Goal: Task Accomplishment & Management: Manage account settings

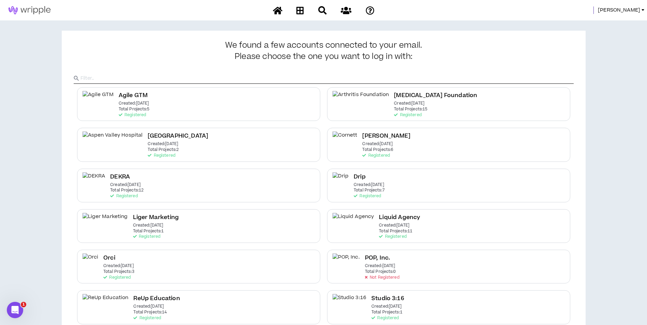
drag, startPoint x: 633, startPoint y: 9, endPoint x: 627, endPoint y: 11, distance: 6.0
click at [633, 9] on span "[PERSON_NAME]" at bounding box center [619, 10] width 42 height 8
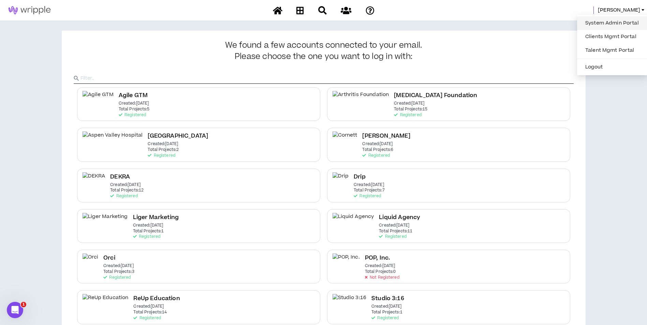
click at [616, 22] on link "System Admin Portal" at bounding box center [612, 23] width 62 height 10
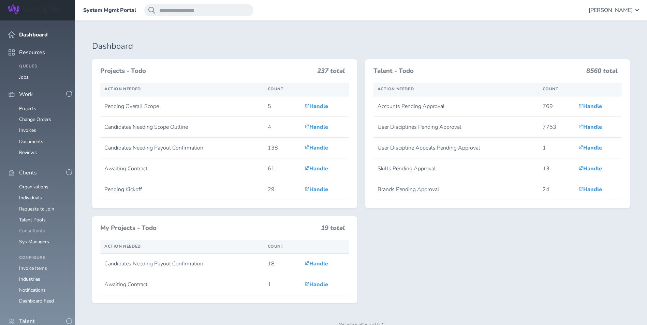
click at [39, 228] on link "Consultants" at bounding box center [32, 231] width 26 height 6
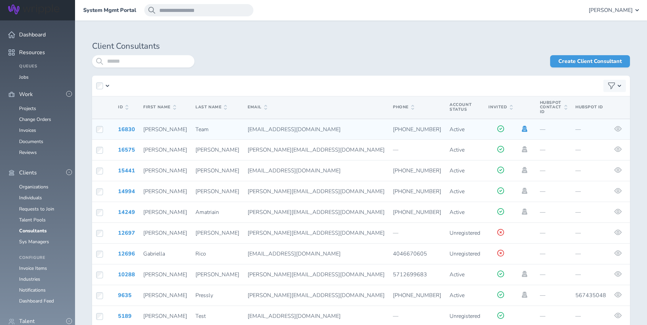
click at [521, 126] on icon at bounding box center [525, 129] width 8 height 6
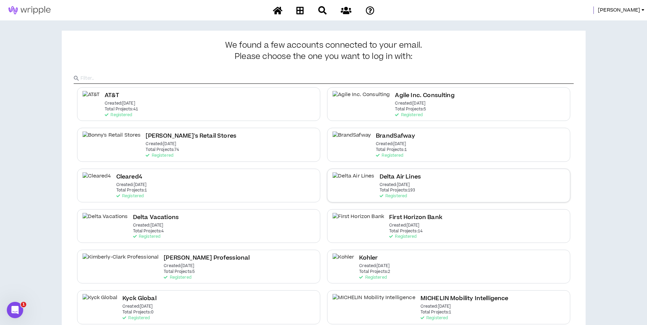
click at [445, 179] on div "Delta Air Lines Created: Dec 7 2020 Total Projects: 193 Registered" at bounding box center [448, 186] width 243 height 34
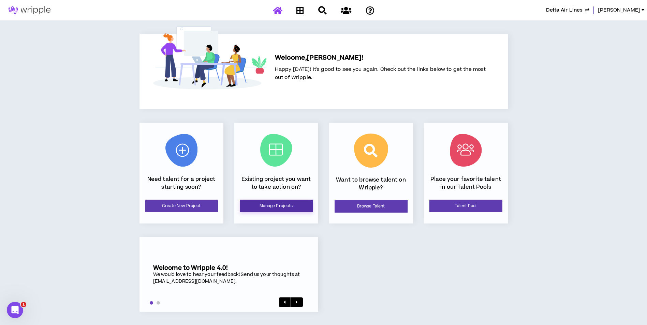
click at [263, 208] on link "Manage Projects" at bounding box center [276, 206] width 73 height 13
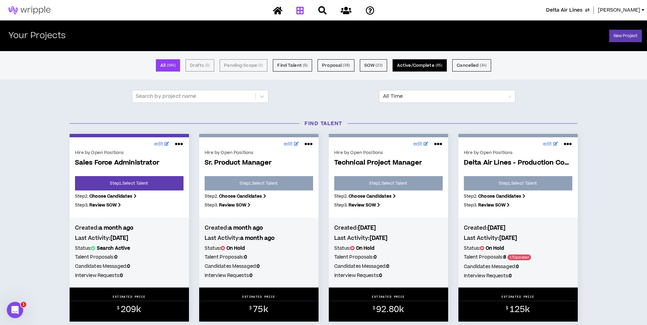
click at [428, 69] on button "Active/Complete ( 85 )" at bounding box center [419, 65] width 54 height 12
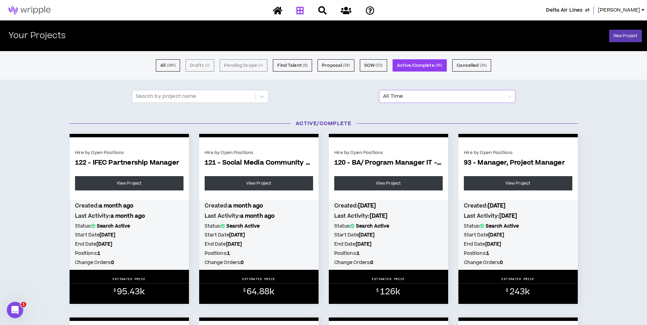
click at [435, 97] on span "All Time" at bounding box center [447, 96] width 128 height 12
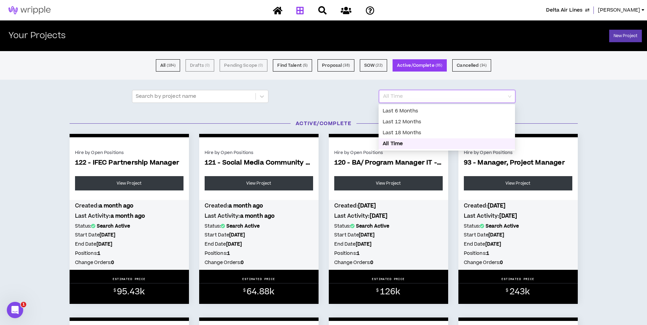
click at [435, 97] on span "All Time" at bounding box center [447, 96] width 128 height 12
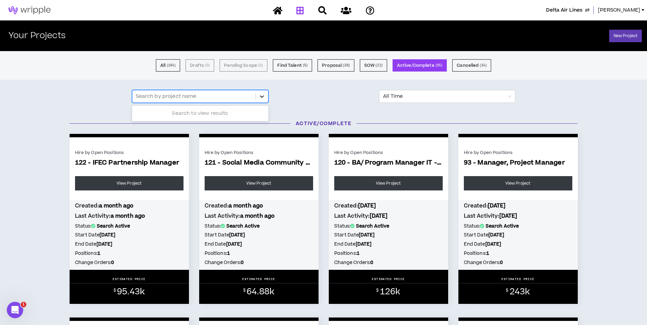
click at [267, 95] on div at bounding box center [262, 96] width 12 height 12
click at [387, 70] on div "All ( 184 ) Drafts ( 0 ) Pending Scope ( 0 ) Find Talent ( 5 ) Proposal ( 38 ) …" at bounding box center [323, 65] width 647 height 12
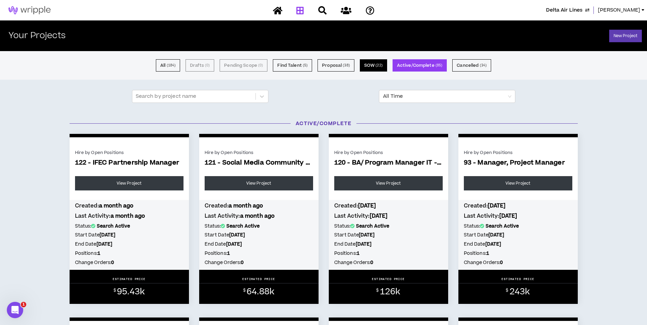
click at [381, 66] on small "( 22 )" at bounding box center [378, 65] width 7 height 6
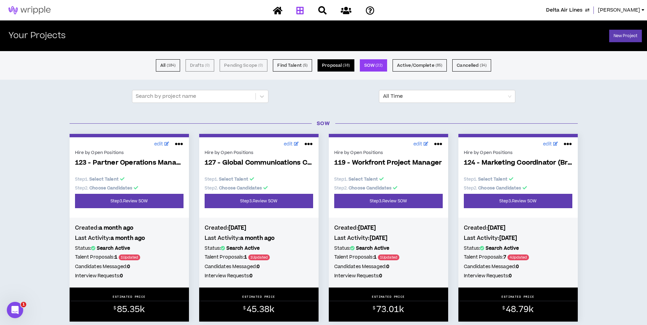
click at [341, 69] on button "Proposal ( 38 )" at bounding box center [335, 65] width 37 height 12
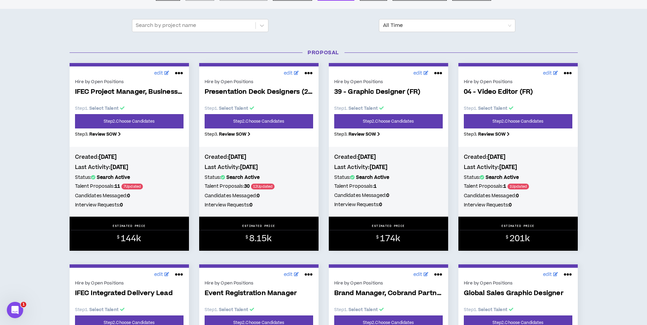
scroll to position [68, 0]
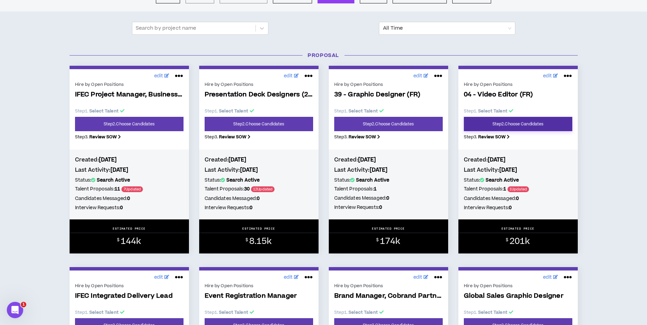
click at [517, 121] on link "Step 2 . Choose Candidates" at bounding box center [518, 124] width 108 height 14
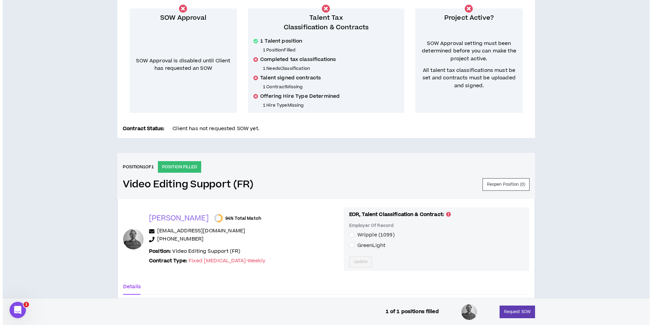
scroll to position [205, 0]
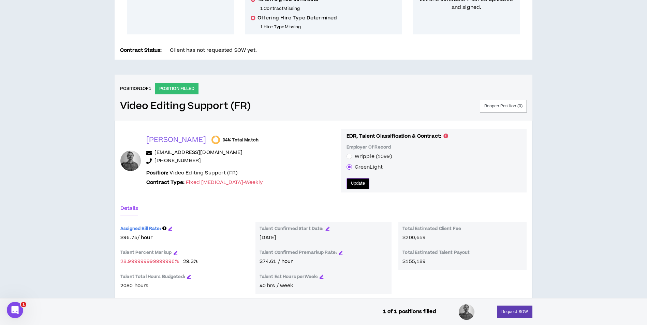
click at [351, 185] on span "Update" at bounding box center [358, 183] width 14 height 6
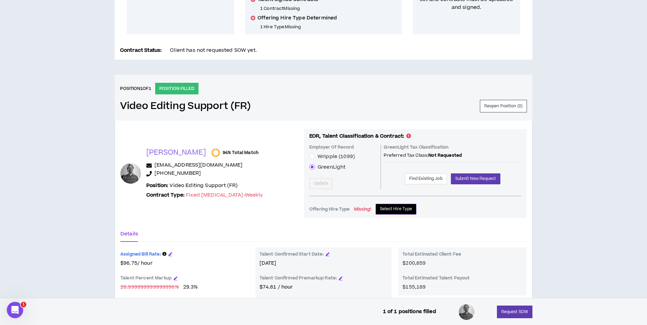
click at [380, 207] on span "Select Hire Type" at bounding box center [396, 209] width 32 height 6
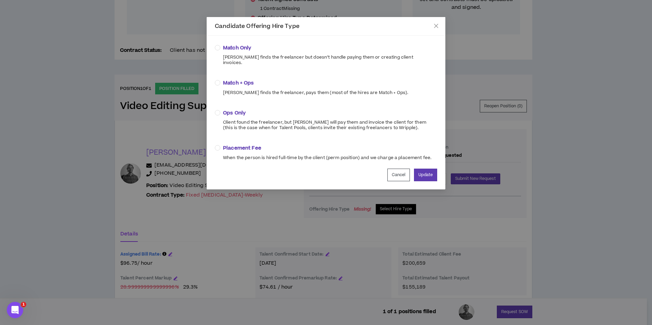
click at [242, 81] on span "Match + Ops" at bounding box center [315, 83] width 185 height 8
click at [422, 173] on button "Update" at bounding box center [425, 175] width 23 height 13
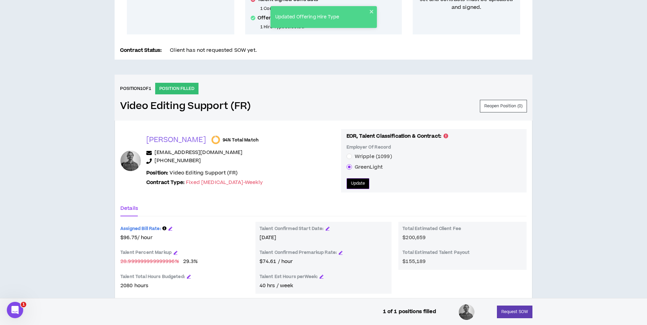
click at [351, 189] on button "Update" at bounding box center [357, 183] width 23 height 11
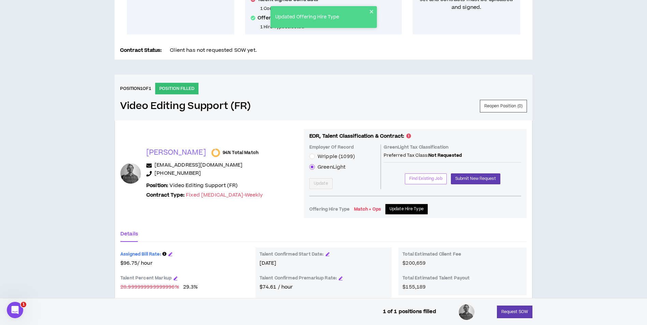
click at [421, 180] on span "Find Existing Job" at bounding box center [425, 179] width 33 height 6
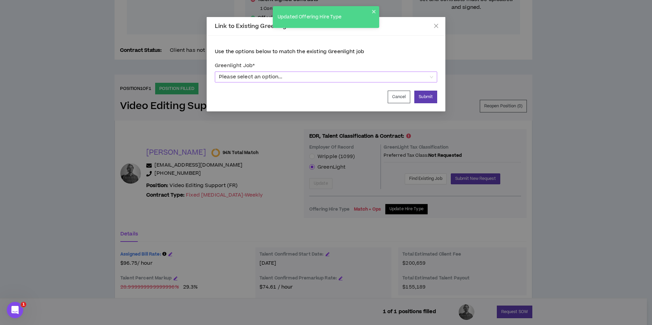
click at [310, 79] on span "Please select an option..." at bounding box center [326, 77] width 214 height 10
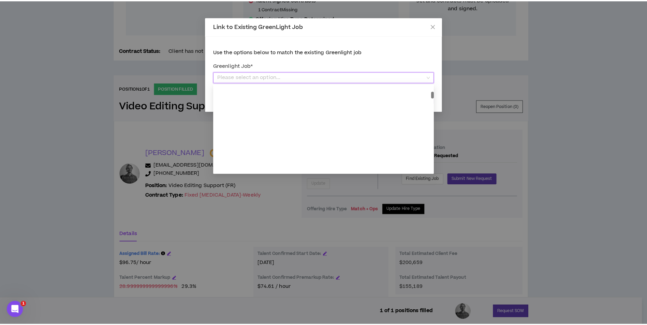
scroll to position [0, 0]
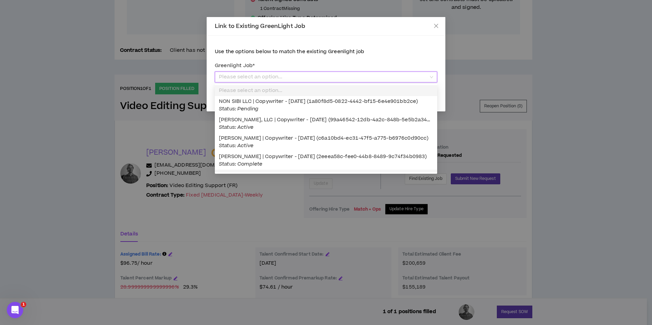
click at [268, 241] on div "Link to Existing GreenLight Job Use the options below to match the existing Gre…" at bounding box center [326, 162] width 652 height 325
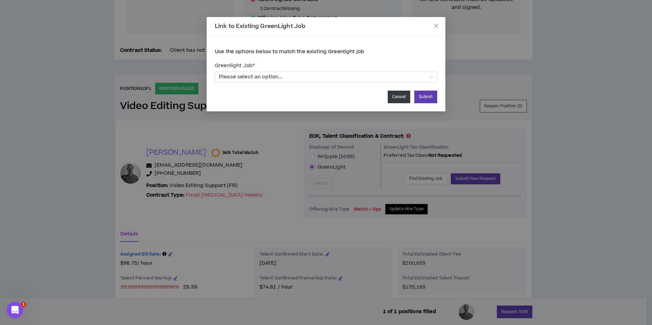
click at [397, 101] on button "Cancel" at bounding box center [399, 97] width 23 height 13
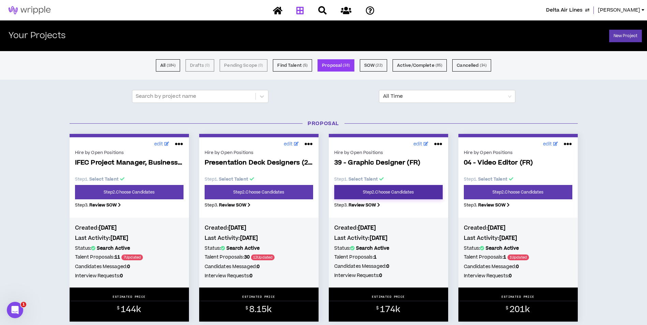
click at [420, 193] on link "Step 2 . Choose Candidates" at bounding box center [388, 192] width 108 height 14
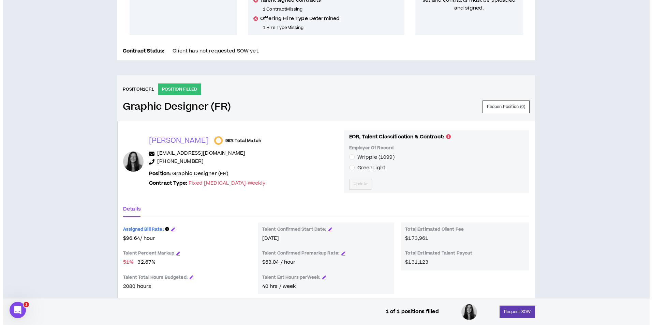
scroll to position [205, 0]
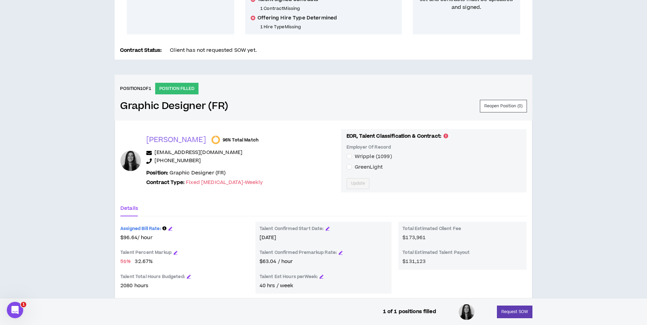
click at [355, 167] on span "GreenLight" at bounding box center [369, 167] width 28 height 7
click at [351, 183] on span "Update" at bounding box center [358, 183] width 14 height 6
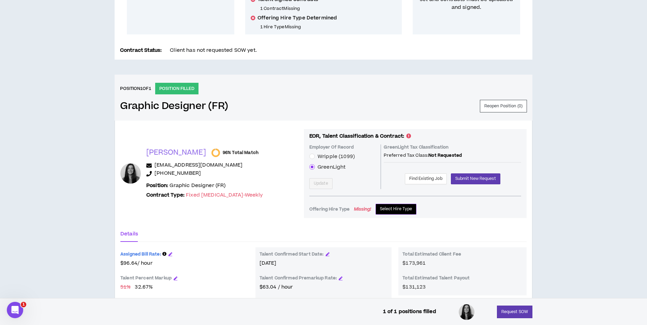
click at [381, 211] on span "Select Hire Type" at bounding box center [396, 209] width 32 height 6
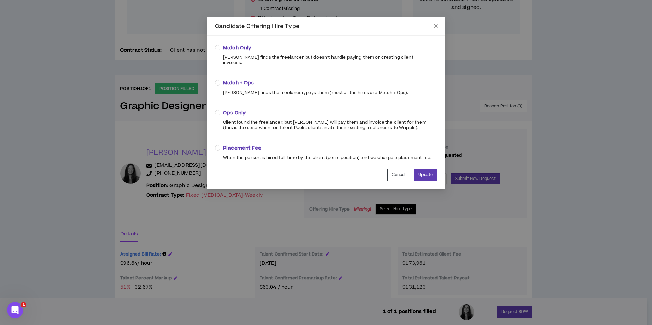
click at [241, 79] on span "Match + Ops" at bounding box center [315, 83] width 185 height 8
click at [433, 172] on button "Update" at bounding box center [425, 175] width 23 height 13
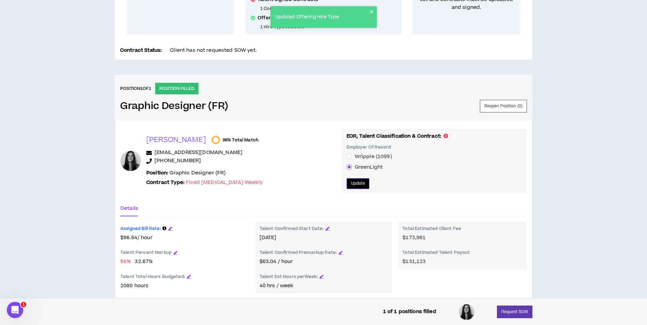
click at [346, 181] on button "Update" at bounding box center [357, 183] width 23 height 11
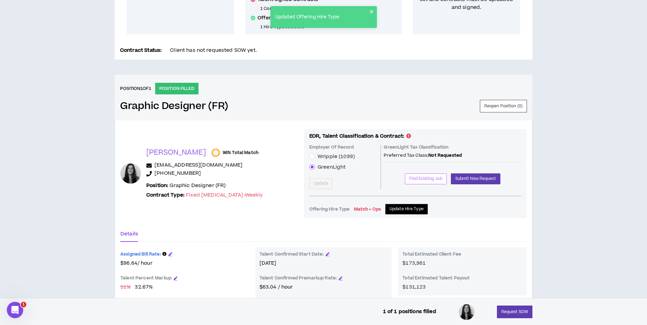
click at [415, 180] on span "Find Existing Job" at bounding box center [425, 179] width 33 height 6
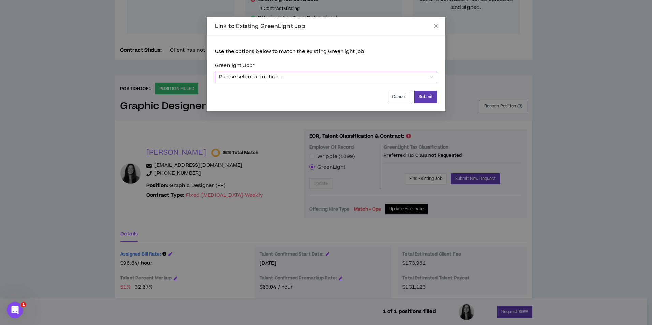
click at [314, 75] on span "Please select an option..." at bounding box center [326, 77] width 214 height 10
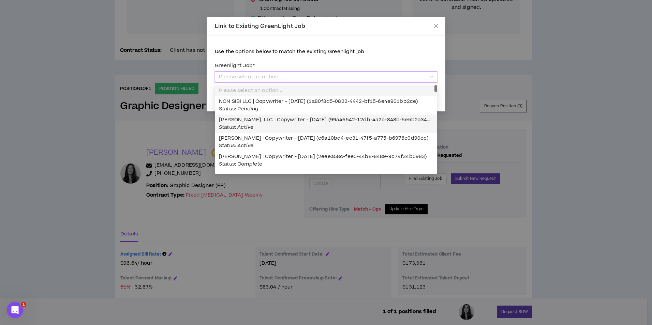
scroll to position [34, 0]
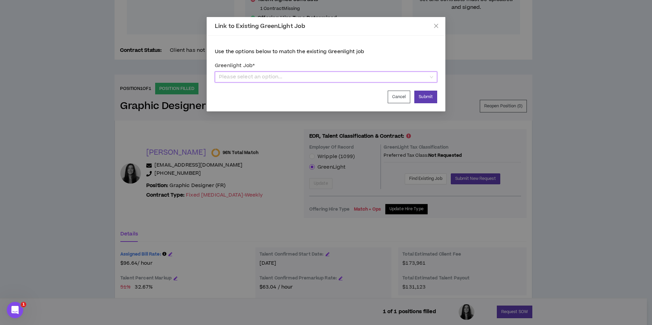
click at [314, 75] on span "Please select an option..." at bounding box center [326, 77] width 214 height 10
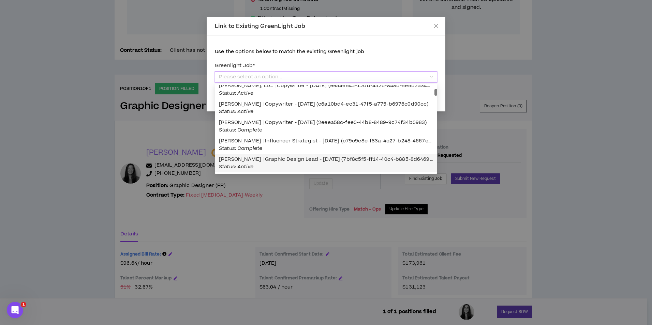
click at [288, 165] on div "Victoria García | Graphic Design Lead - 09/01/2025 (7bf8c5f5-ff14-40c4-b885-8d6…" at bounding box center [326, 163] width 214 height 15
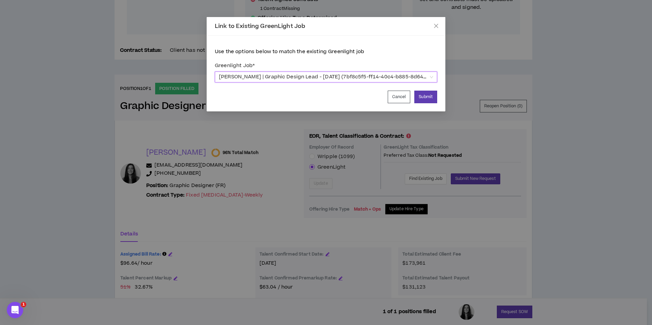
click at [389, 74] on span "Victoria García | Graphic Design Lead - 09/01/2025 (7bf8c5f5-ff14-40c4-b885-8d6…" at bounding box center [334, 81] width 230 height 17
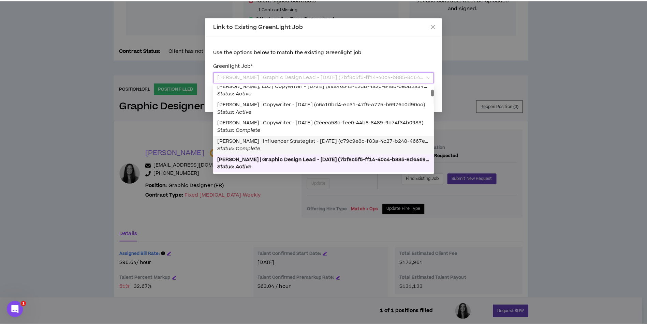
scroll to position [68, 0]
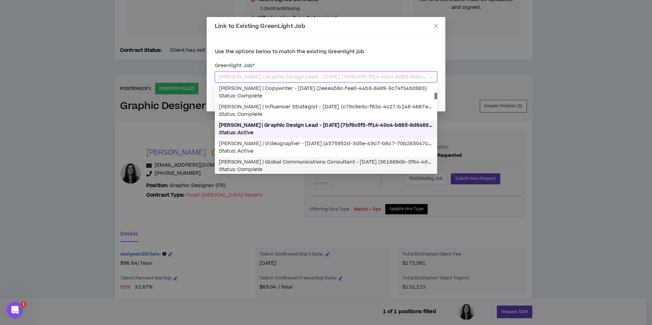
click at [262, 229] on div "Link to Existing GreenLight Job Use the options below to match the existing Gre…" at bounding box center [326, 162] width 652 height 325
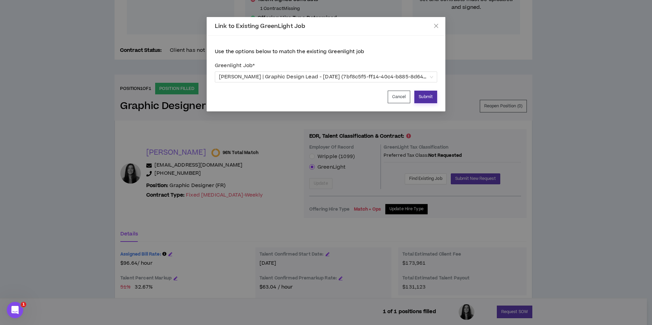
click at [430, 95] on button "Submit" at bounding box center [425, 97] width 23 height 13
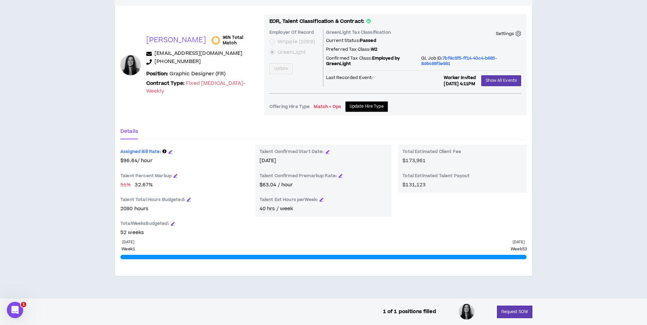
scroll to position [320, 0]
click at [169, 153] on icon "button" at bounding box center [170, 152] width 4 height 4
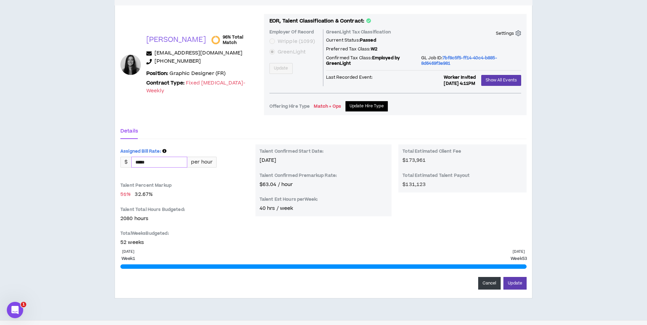
click at [171, 161] on input "*****" at bounding box center [159, 162] width 55 height 10
type input "*"
type input "*****"
click at [511, 285] on button "Update" at bounding box center [514, 283] width 23 height 13
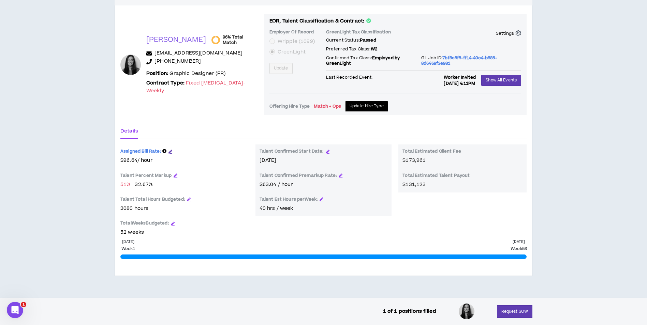
click at [171, 152] on icon "button" at bounding box center [170, 152] width 4 height 4
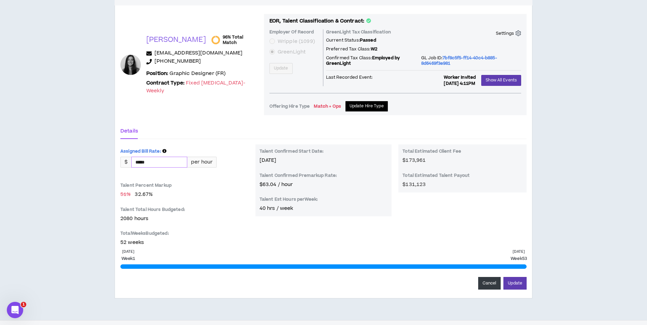
click at [171, 163] on input "*****" at bounding box center [159, 162] width 55 height 10
type input "*****"
click at [503, 277] on button "Update" at bounding box center [514, 283] width 23 height 13
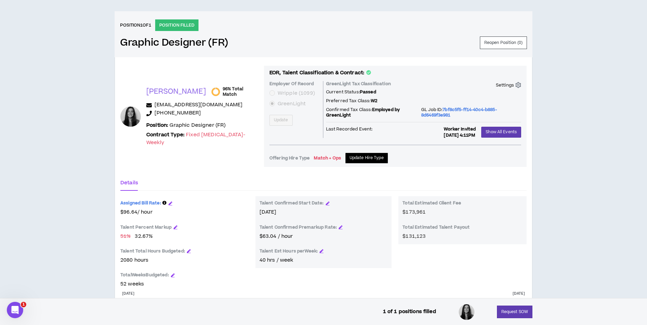
scroll to position [273, 0]
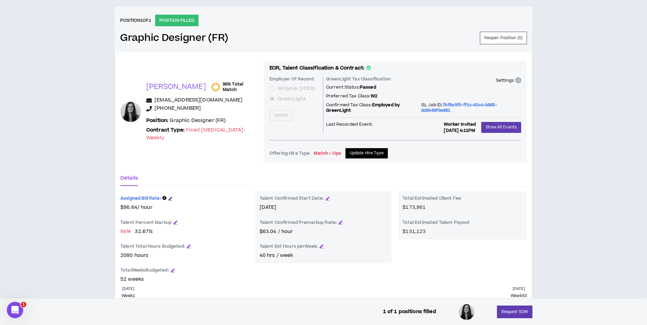
click at [170, 198] on icon "button" at bounding box center [170, 199] width 4 height 4
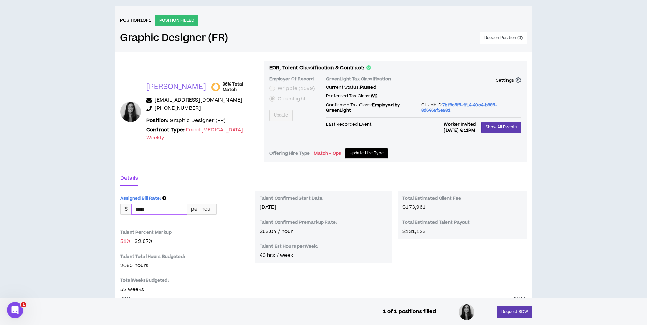
click at [158, 209] on input "*****" at bounding box center [159, 209] width 55 height 10
click at [177, 190] on div "Details Assigned Bill Rate: $ ***** per hour Talent Percent Markup 51 % 32.67 %…" at bounding box center [323, 254] width 406 height 167
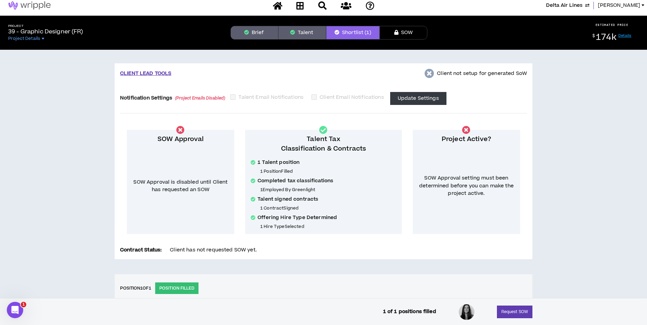
scroll to position [0, 0]
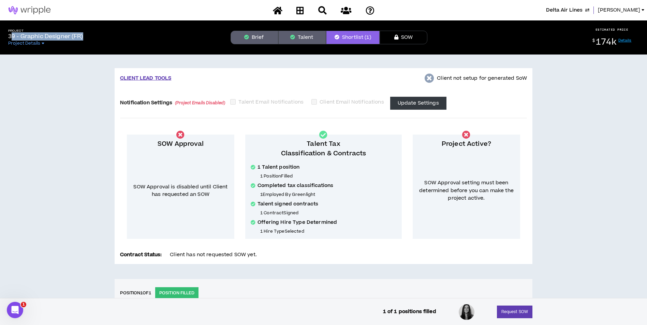
drag, startPoint x: 87, startPoint y: 34, endPoint x: 13, endPoint y: 35, distance: 74.0
click at [13, 35] on div "Project 39 - Graphic Designer (FR) Project Details" at bounding box center [114, 37] width 222 height 17
drag, startPoint x: 13, startPoint y: 35, endPoint x: 82, endPoint y: 87, distance: 87.0
drag, startPoint x: 86, startPoint y: 35, endPoint x: 8, endPoint y: 36, distance: 78.4
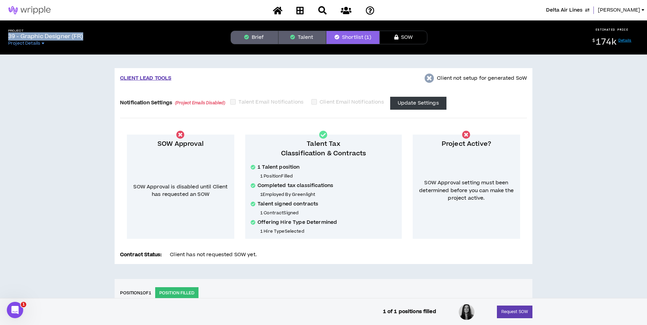
click at [8, 36] on div "Project 39 - Graphic Designer (FR) Project Details" at bounding box center [114, 37] width 222 height 17
copy p "39 - Graphic Designer (FR)"
drag, startPoint x: 301, startPoint y: 14, endPoint x: 298, endPoint y: 17, distance: 4.6
click at [301, 9] on icon at bounding box center [300, 10] width 8 height 9
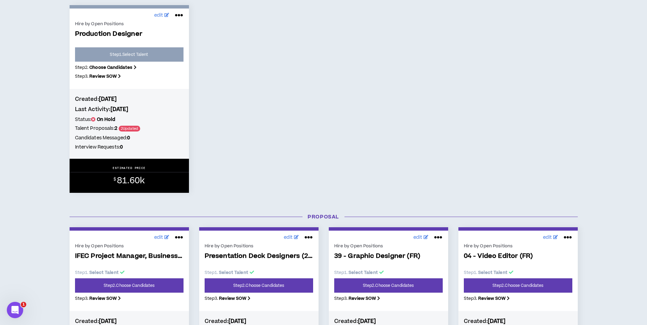
scroll to position [443, 0]
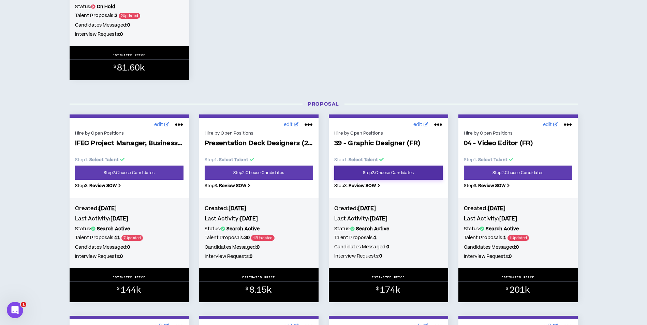
click at [381, 172] on link "Step 2 . Choose Candidates" at bounding box center [388, 173] width 108 height 14
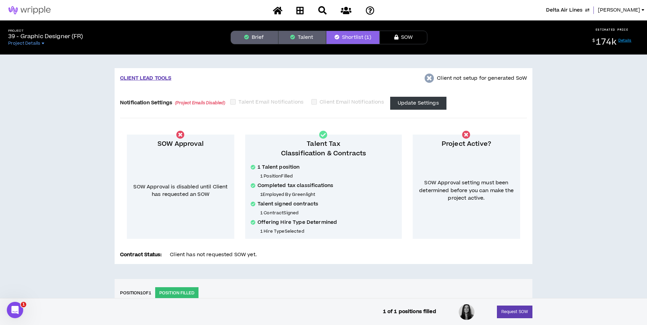
click at [302, 39] on button "Talent" at bounding box center [302, 38] width 48 height 14
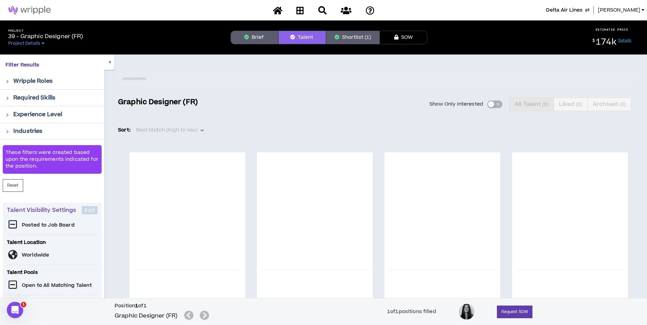
click at [250, 33] on button "Brief" at bounding box center [255, 38] width 48 height 14
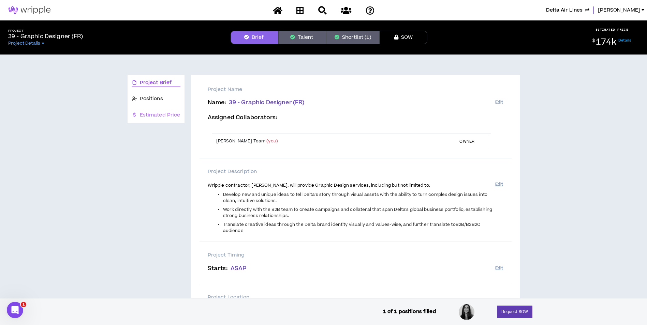
click at [150, 108] on div "Estimated Price" at bounding box center [156, 115] width 57 height 16
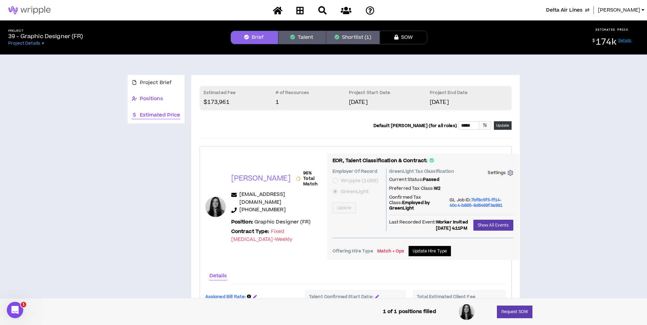
click at [157, 98] on span "Positions" at bounding box center [151, 99] width 23 height 8
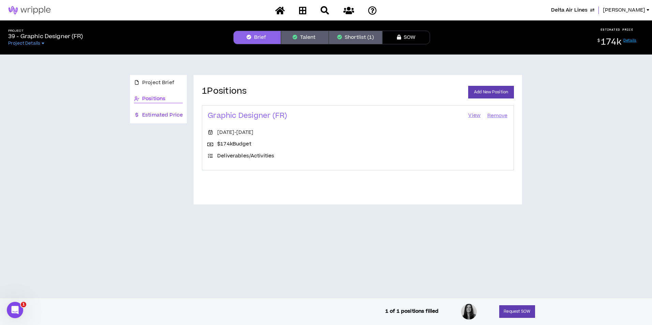
click at [158, 116] on span "Estimated Price" at bounding box center [162, 116] width 41 height 8
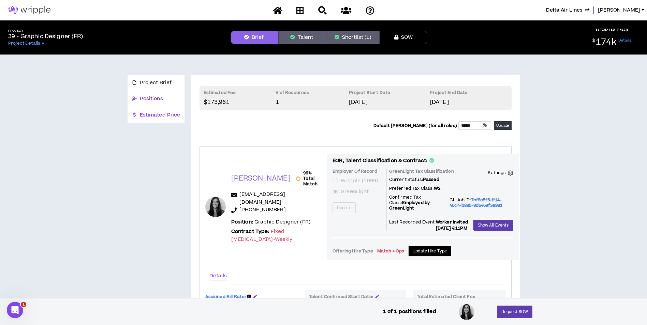
click at [158, 102] on span "Positions" at bounding box center [151, 99] width 23 height 8
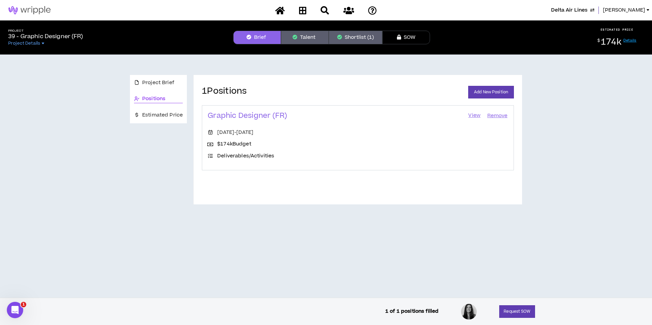
click at [472, 116] on link "View" at bounding box center [475, 116] width 14 height 10
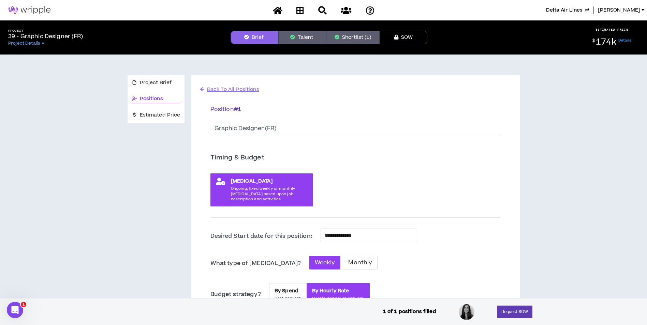
click at [364, 35] on button "Shortlist (1)" at bounding box center [353, 38] width 54 height 14
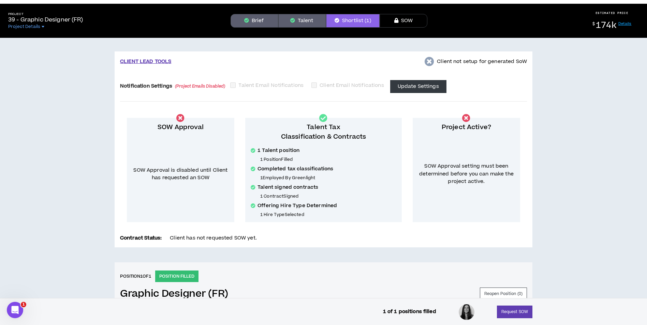
scroll to position [13, 0]
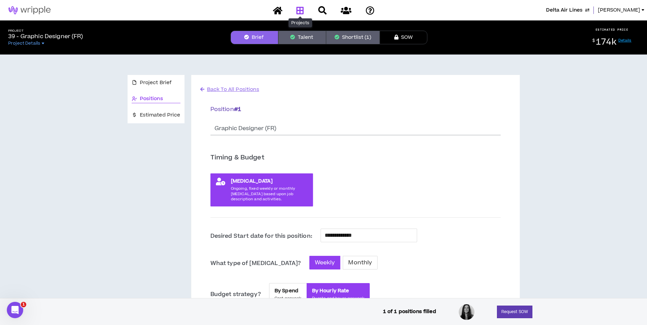
click at [301, 14] on icon at bounding box center [300, 10] width 8 height 9
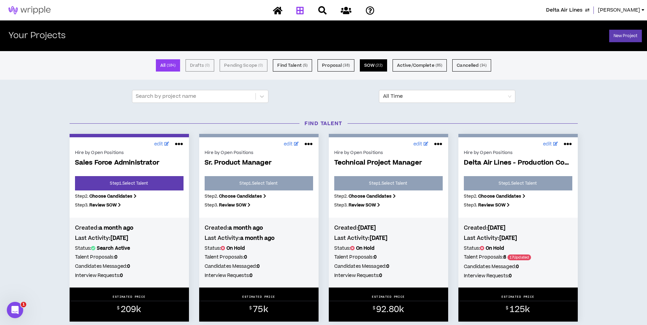
click at [381, 64] on small "( 22 )" at bounding box center [378, 65] width 7 height 6
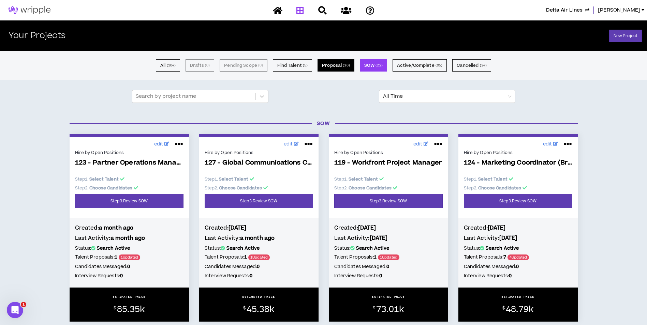
click at [331, 63] on button "Proposal ( 38 )" at bounding box center [335, 65] width 37 height 12
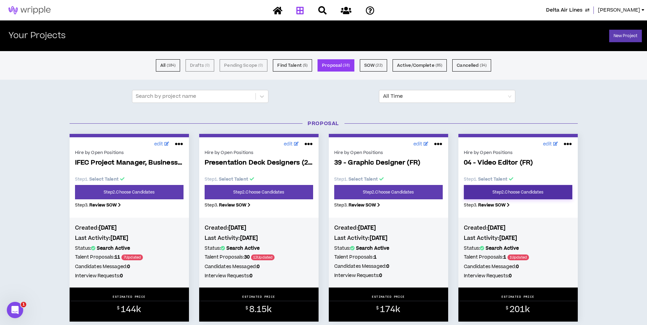
click at [509, 191] on link "Step 2 . Choose Candidates" at bounding box center [518, 192] width 108 height 14
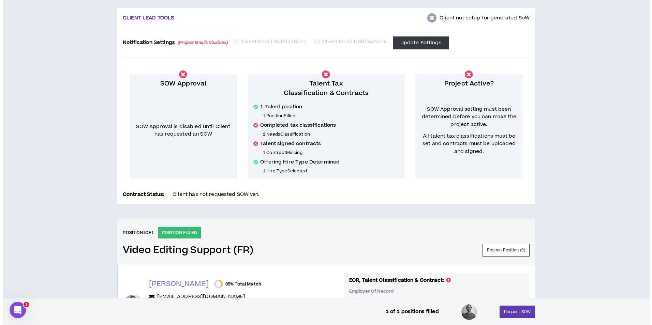
scroll to position [171, 0]
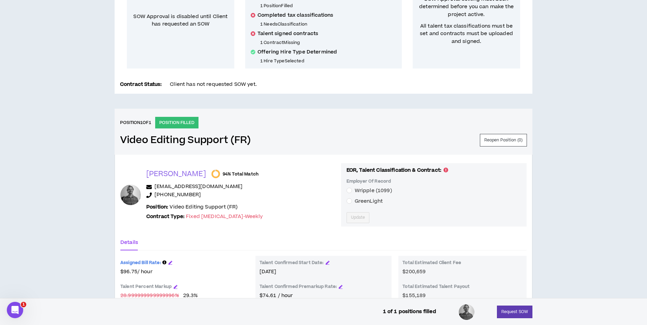
click at [360, 202] on span "GreenLight" at bounding box center [369, 201] width 28 height 7
click at [356, 212] on button "Update" at bounding box center [357, 217] width 23 height 11
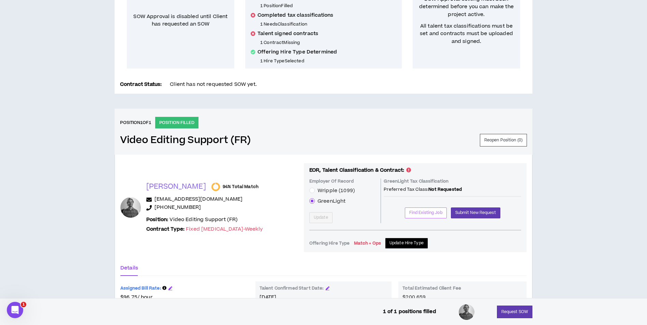
click at [419, 213] on span "Find Existing Job" at bounding box center [425, 213] width 33 height 6
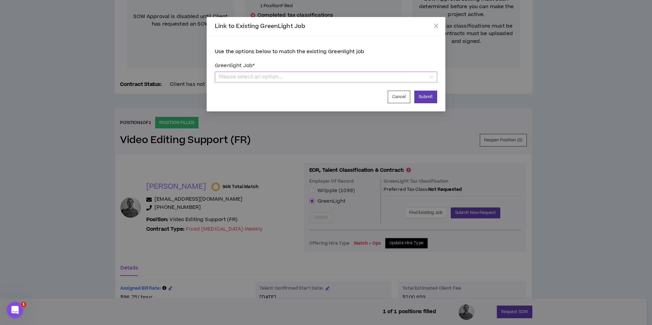
click at [318, 78] on span "Please select an option..." at bounding box center [326, 77] width 214 height 10
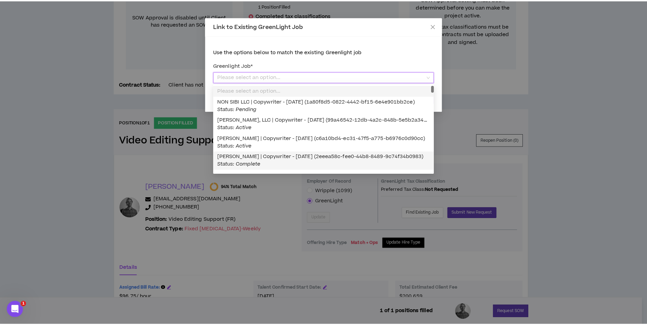
scroll to position [34, 0]
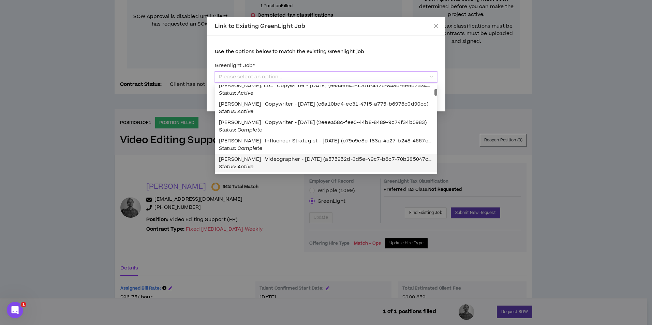
click at [303, 161] on span "John Powers | Videographer - 09/01/2025 (a575952d-3d5e-49c7-b6c7-70b285047c10) …" at bounding box center [328, 163] width 218 height 15
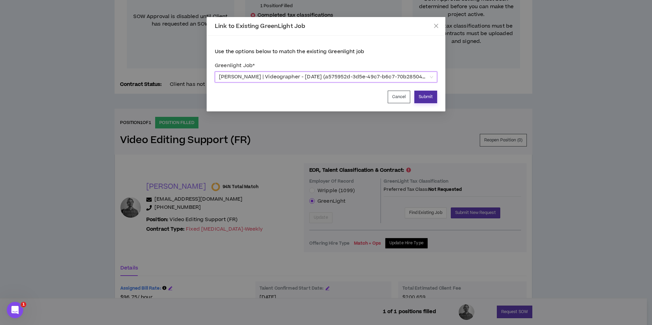
click at [434, 98] on button "Submit" at bounding box center [425, 97] width 23 height 13
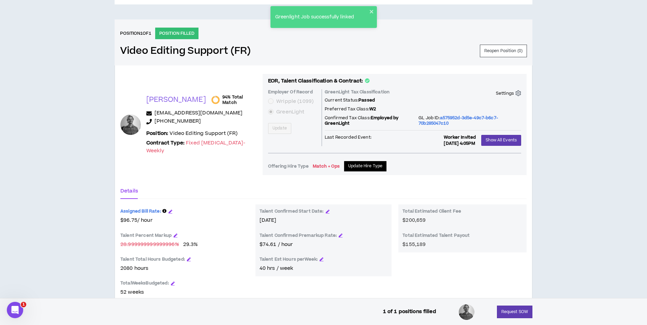
scroll to position [273, 0]
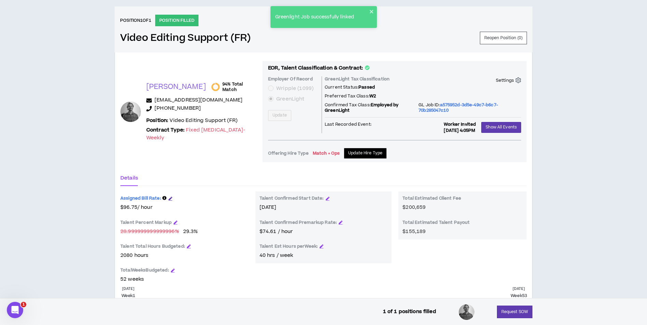
click at [170, 198] on icon "button" at bounding box center [170, 199] width 4 height 4
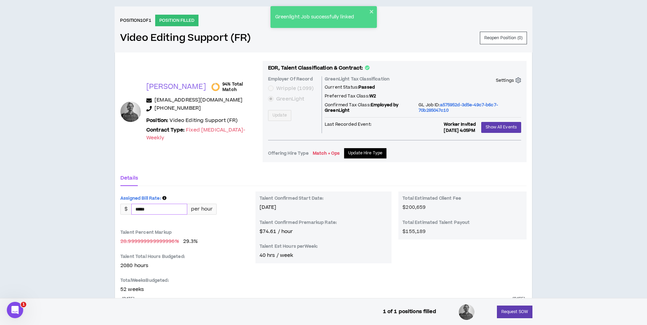
click at [172, 207] on input "*****" at bounding box center [159, 209] width 55 height 10
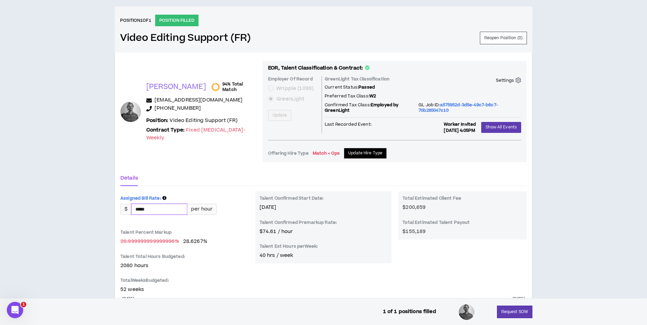
type input "*****"
click at [503, 324] on button "Update" at bounding box center [514, 330] width 23 height 13
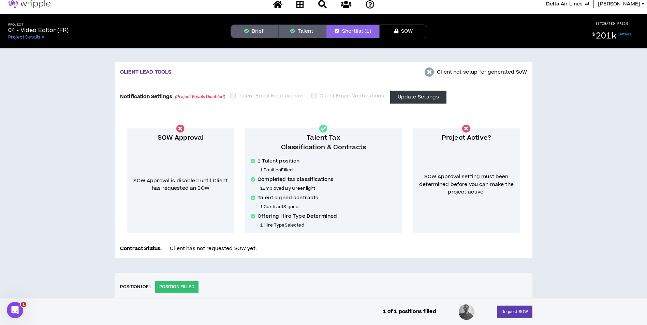
scroll to position [0, 0]
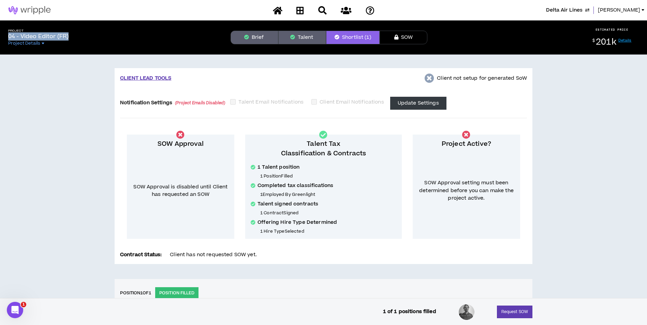
drag, startPoint x: 72, startPoint y: 36, endPoint x: 10, endPoint y: 38, distance: 62.1
click at [10, 38] on div "Project 04 - Video Editor (FR) Project Details" at bounding box center [114, 37] width 222 height 17
drag, startPoint x: 10, startPoint y: 38, endPoint x: 80, endPoint y: 90, distance: 88.3
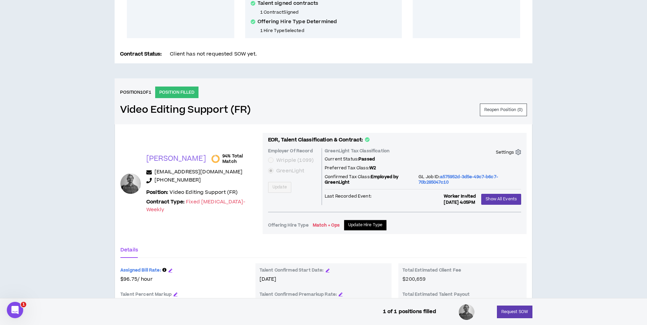
scroll to position [205, 0]
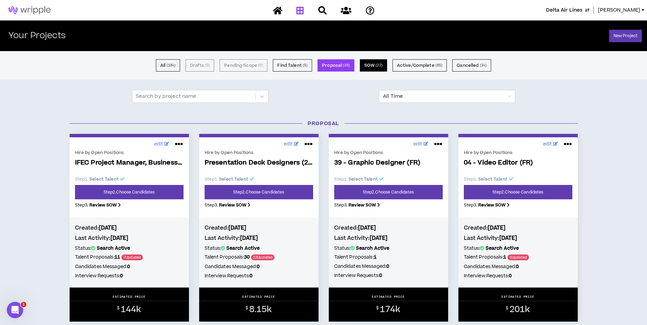
click at [369, 61] on button "SOW ( 22 )" at bounding box center [373, 65] width 27 height 12
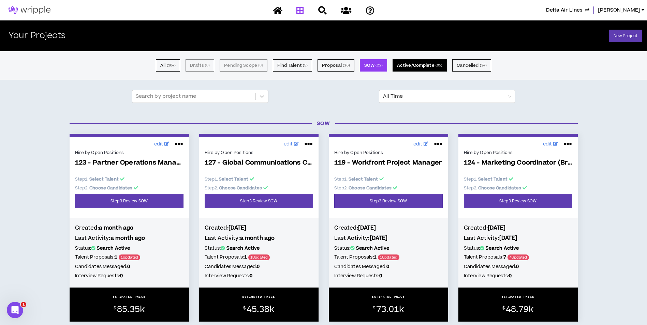
click at [431, 68] on button "Active/Complete ( 85 )" at bounding box center [419, 65] width 54 height 12
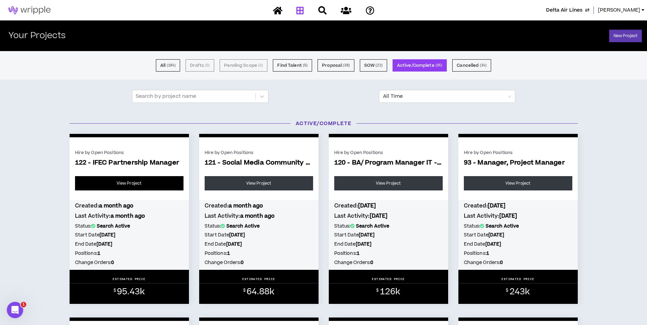
click at [159, 184] on link "View Project" at bounding box center [129, 183] width 108 height 14
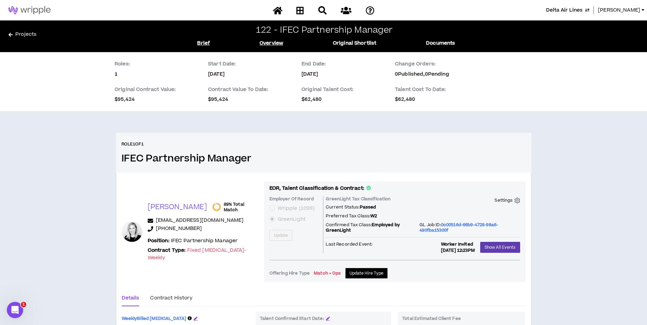
click at [201, 45] on link "Brief" at bounding box center [203, 44] width 13 height 8
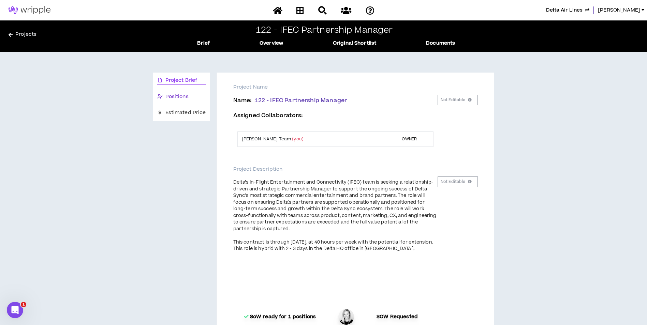
click at [184, 95] on span "Positions" at bounding box center [176, 97] width 23 height 8
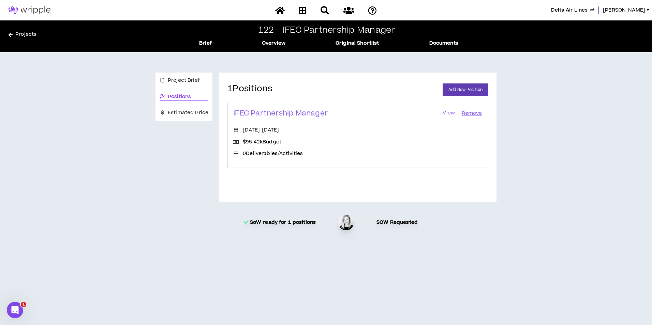
click at [446, 113] on link "View" at bounding box center [449, 114] width 14 height 10
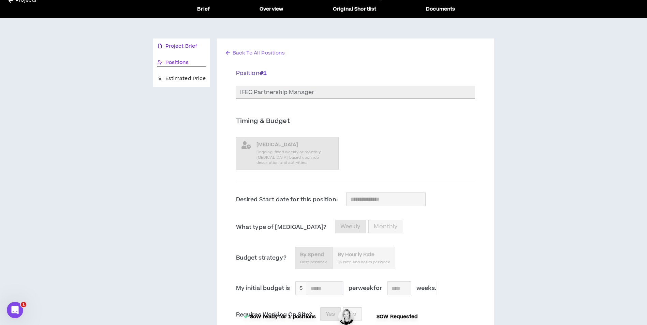
click at [190, 49] on span "Project Brief" at bounding box center [181, 47] width 32 height 8
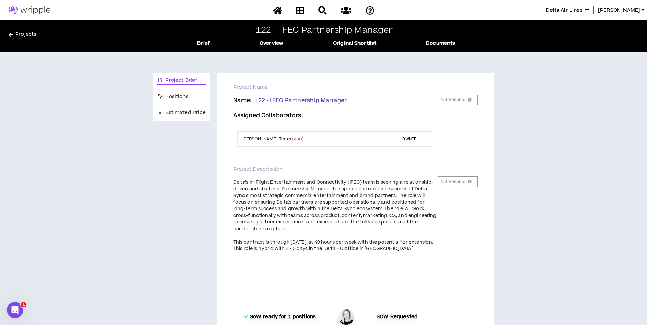
click at [262, 45] on link "Overview" at bounding box center [272, 44] width 24 height 8
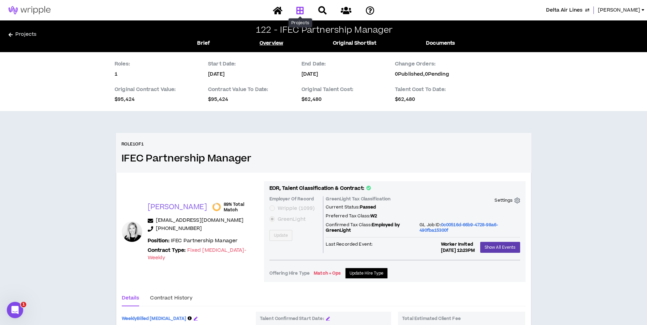
click at [302, 11] on icon at bounding box center [300, 10] width 8 height 9
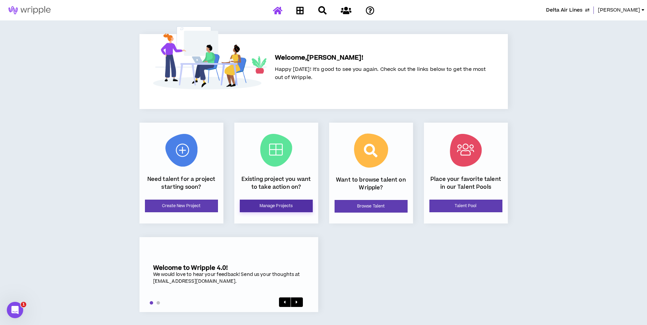
click at [276, 206] on link "Manage Projects" at bounding box center [276, 206] width 73 height 13
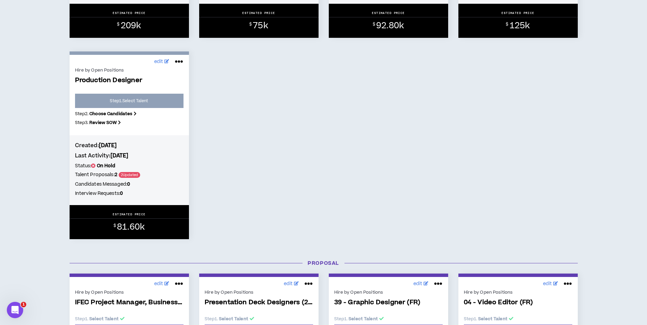
scroll to position [443, 0]
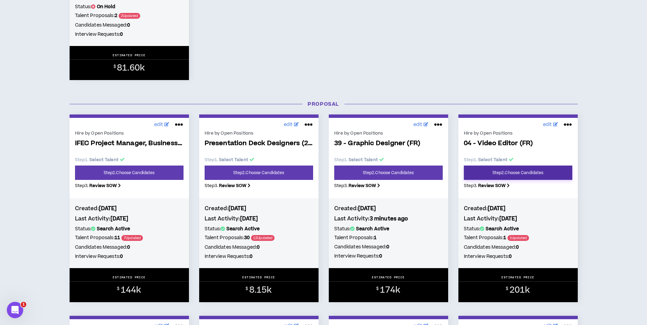
click at [533, 173] on link "Step 2 . Choose Candidates" at bounding box center [518, 173] width 108 height 14
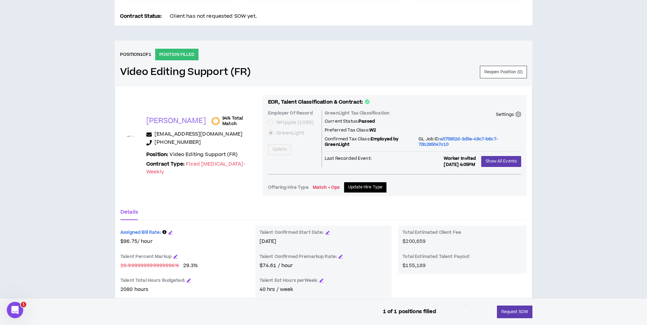
scroll to position [273, 0]
